Goal: Task Accomplishment & Management: Manage account settings

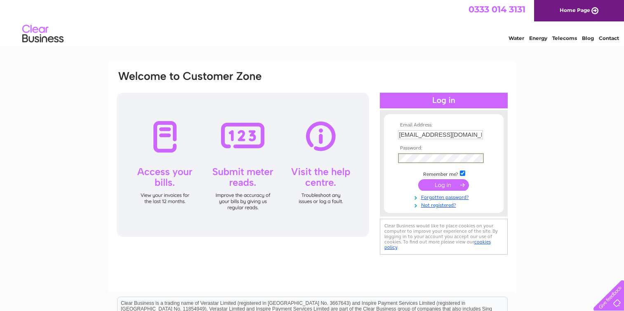
click at [408, 136] on input "info@prestigewoodfloors.co.uk" at bounding box center [440, 134] width 85 height 9
type input "enquiries@prestigewoodfloors.co.uk"
click at [418, 179] on input "submit" at bounding box center [443, 185] width 51 height 12
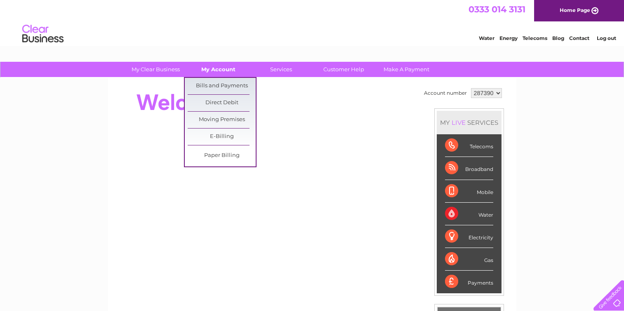
scroll to position [2, 0]
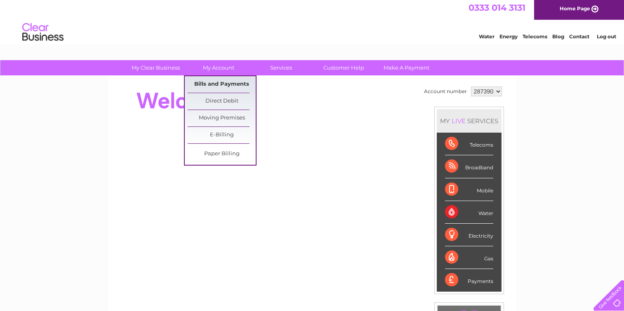
click at [230, 84] on link "Bills and Payments" at bounding box center [222, 84] width 68 height 16
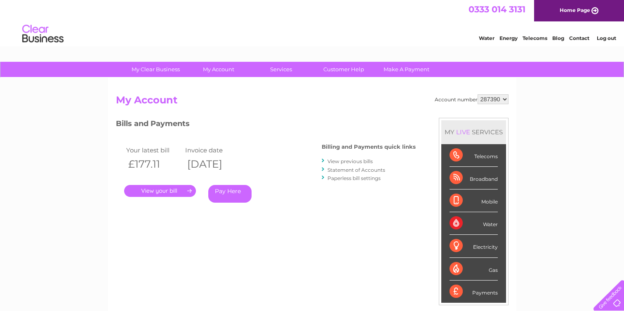
click at [156, 193] on link "." at bounding box center [160, 191] width 72 height 12
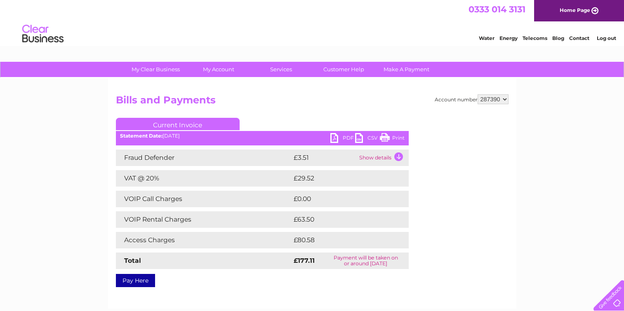
click at [337, 139] on link "PDF" at bounding box center [342, 139] width 25 height 12
